Goal: Find specific page/section

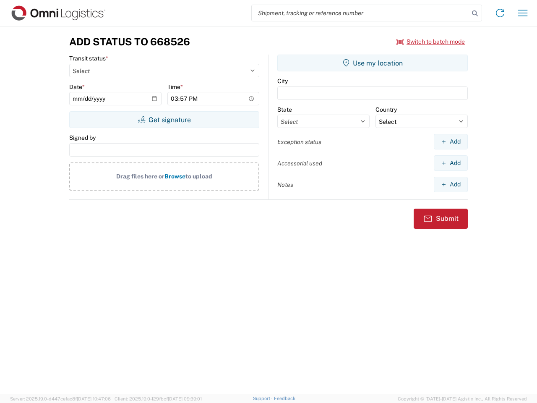
click at [360, 13] on input "search" at bounding box center [360, 13] width 217 height 16
click at [475, 13] on icon at bounding box center [475, 14] width 12 height 12
click at [500, 13] on icon at bounding box center [499, 12] width 13 height 13
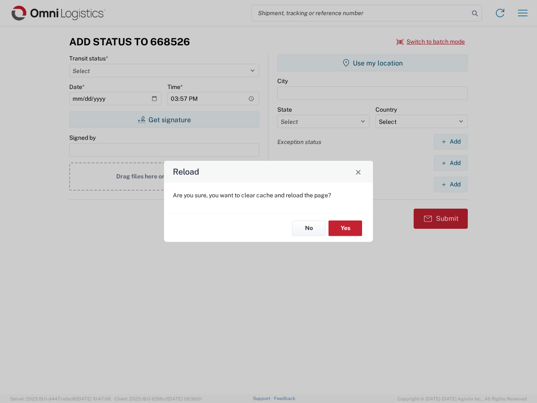
click at [523, 13] on div "Reload Are you sure, you want to clear cache and reload the page? No Yes" at bounding box center [268, 201] width 537 height 403
click at [431, 42] on div "Reload Are you sure, you want to clear cache and reload the page? No Yes" at bounding box center [268, 201] width 537 height 403
click at [164, 120] on div "Reload Are you sure, you want to clear cache and reload the page? No Yes" at bounding box center [268, 201] width 537 height 403
click at [373, 63] on div "Reload Are you sure, you want to clear cache and reload the page? No Yes" at bounding box center [268, 201] width 537 height 403
click at [451, 141] on div "Reload Are you sure, you want to clear cache and reload the page? No Yes" at bounding box center [268, 201] width 537 height 403
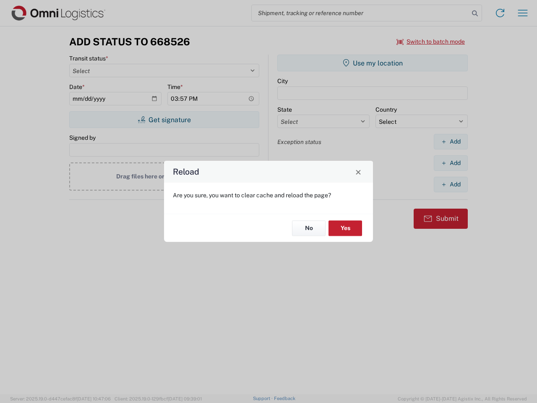
click at [451, 163] on div "Reload Are you sure, you want to clear cache and reload the page? No Yes" at bounding box center [268, 201] width 537 height 403
click at [451, 184] on div "Reload Are you sure, you want to clear cache and reload the page? No Yes" at bounding box center [268, 201] width 537 height 403
